Goal: Transaction & Acquisition: Purchase product/service

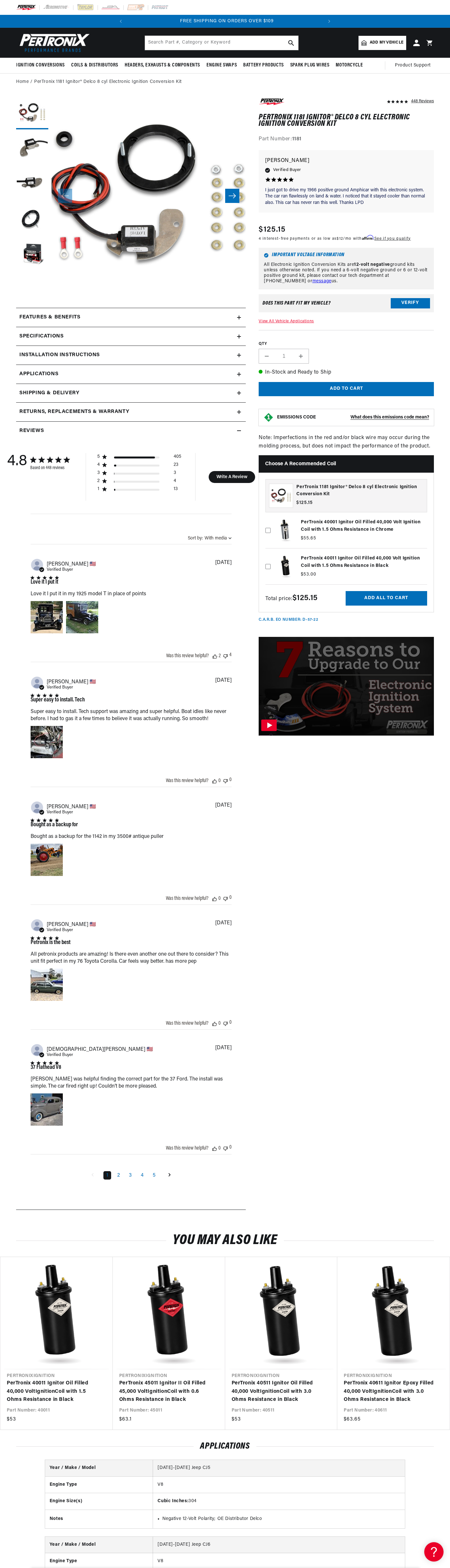
scroll to position [0, 196]
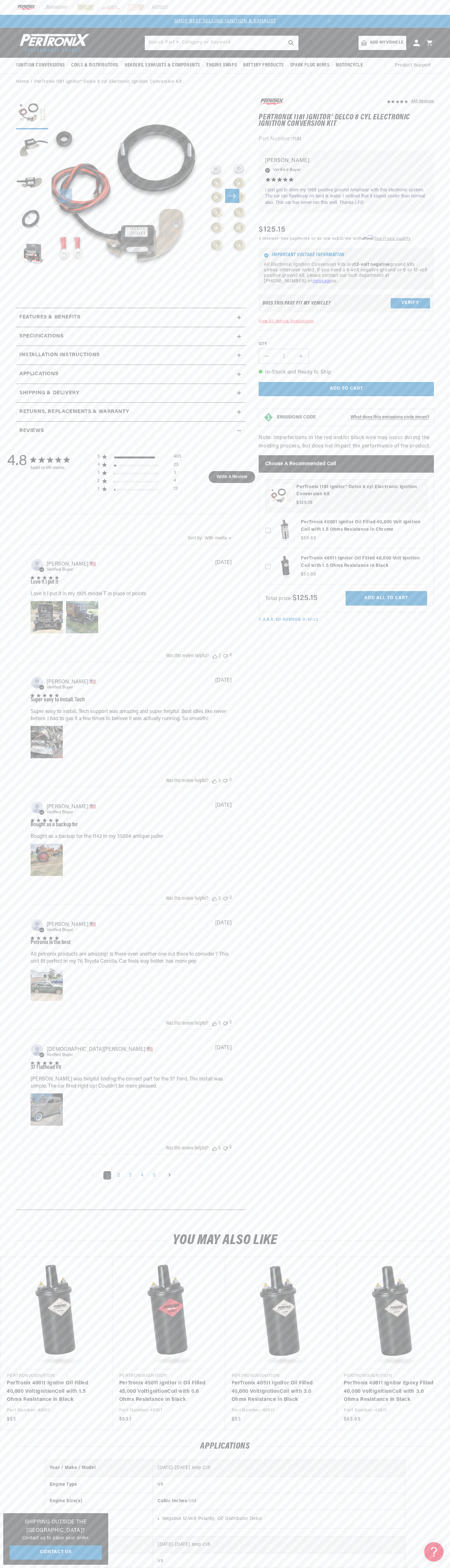
click at [16, 12] on div at bounding box center [225, 7] width 450 height 15
click at [428, 718] on div "448 Reviews" at bounding box center [340, 657] width 189 height 1119
click at [261, 1567] on html "Skip to content Your cart Your cart is empty Get the right parts the first time…" at bounding box center [225, 784] width 450 height 1568
click at [8, 128] on section "448 Reviews" at bounding box center [225, 656] width 450 height 1130
